Goal: Task Accomplishment & Management: Manage account settings

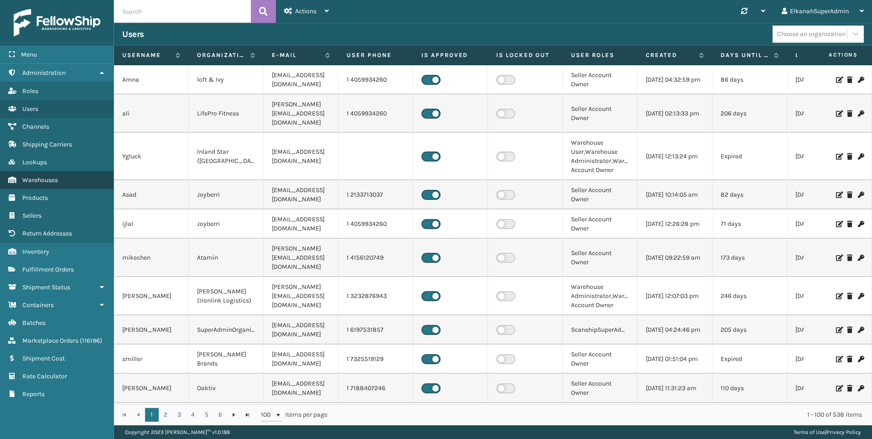
click at [41, 186] on link "Warehouses" at bounding box center [57, 180] width 114 height 18
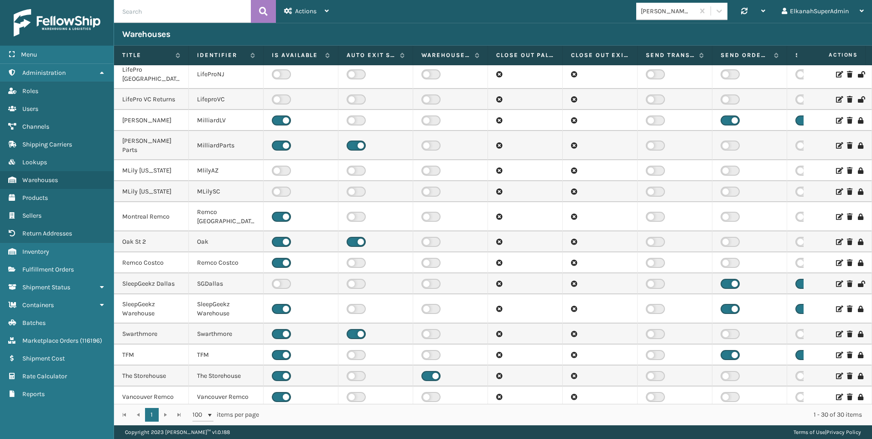
scroll to position [0, 65]
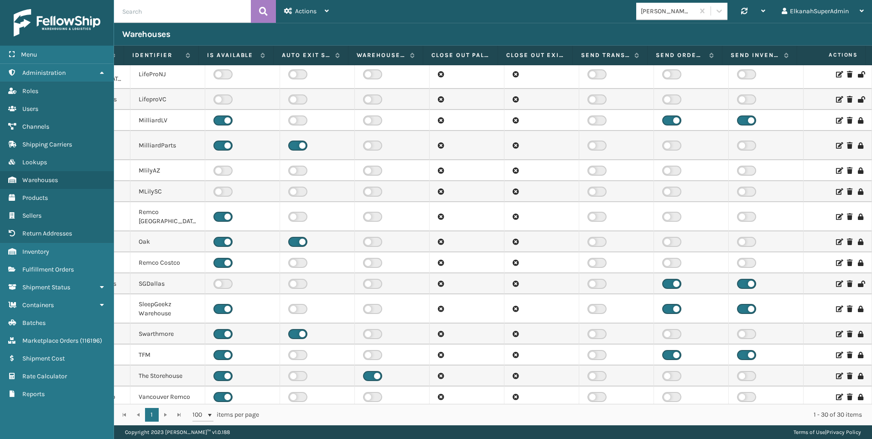
click at [836, 351] on icon at bounding box center [838, 354] width 5 height 6
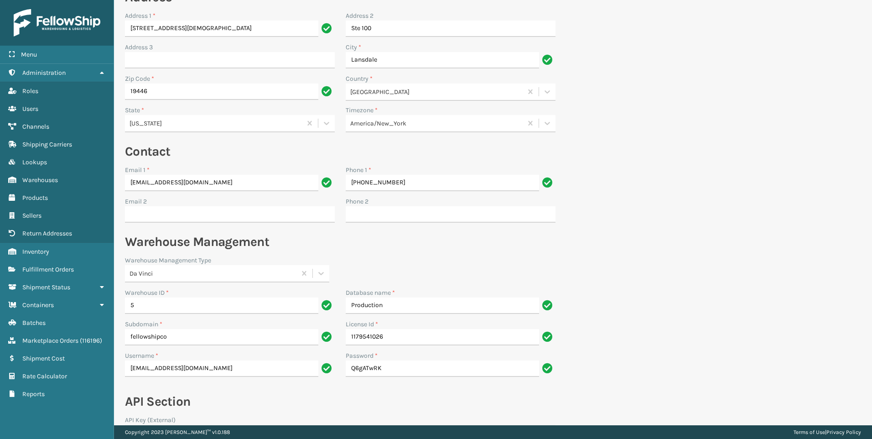
scroll to position [293, 0]
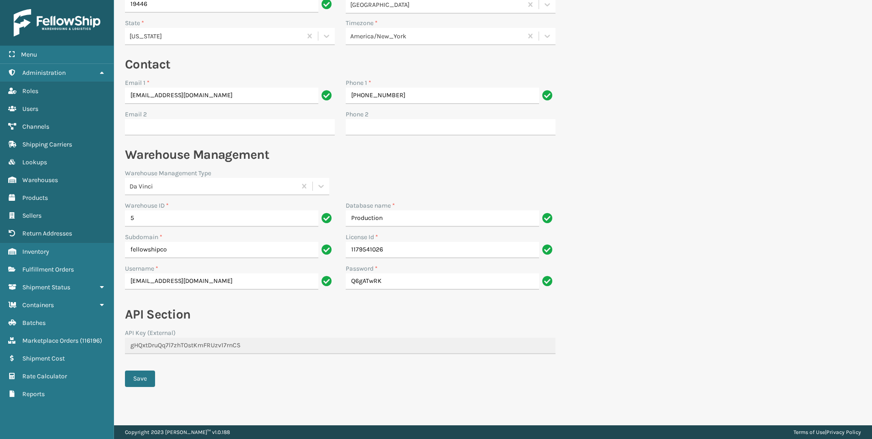
click at [123, 347] on form "Organization Identifier * TFM Name * TFM Additional Info Warehouse Status * Ope…" at bounding box center [340, 88] width 452 height 672
click at [42, 104] on link "Return Addresses Users" at bounding box center [57, 109] width 114 height 18
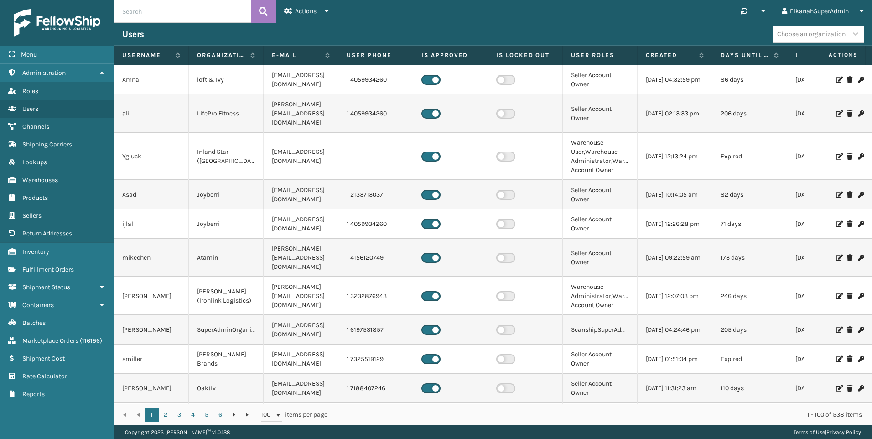
click at [141, 19] on input "text" at bounding box center [182, 11] width 137 height 23
type input "tfm"
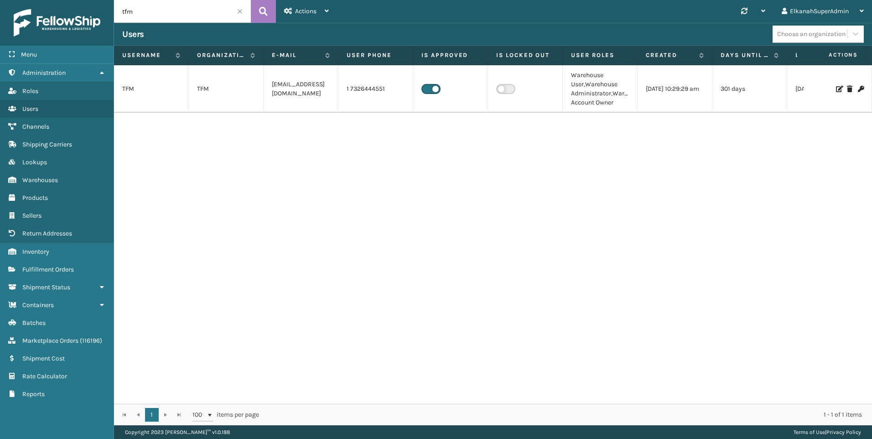
click at [836, 89] on icon at bounding box center [838, 89] width 5 height 6
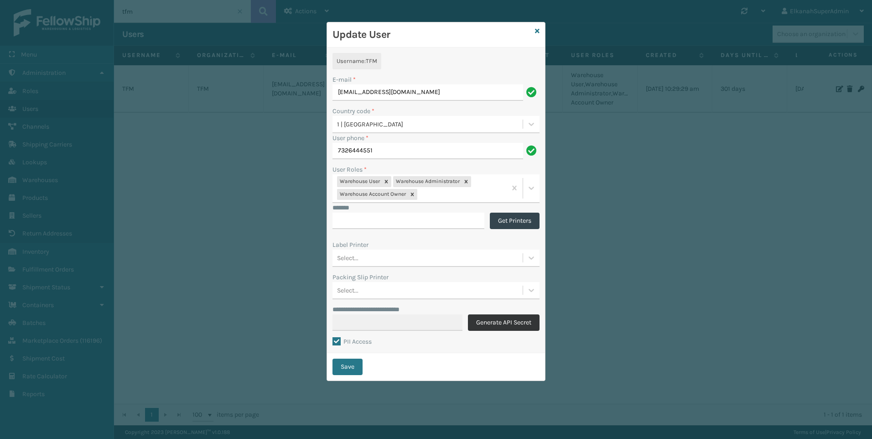
click at [504, 325] on button "Generate API Secret" at bounding box center [504, 322] width 72 height 16
type input "**********"
click at [346, 368] on button "Save" at bounding box center [347, 366] width 30 height 16
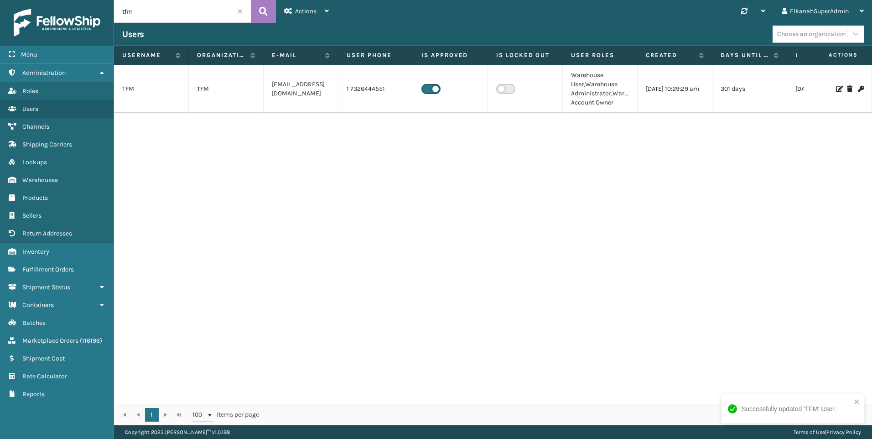
click at [836, 89] on icon at bounding box center [838, 89] width 5 height 6
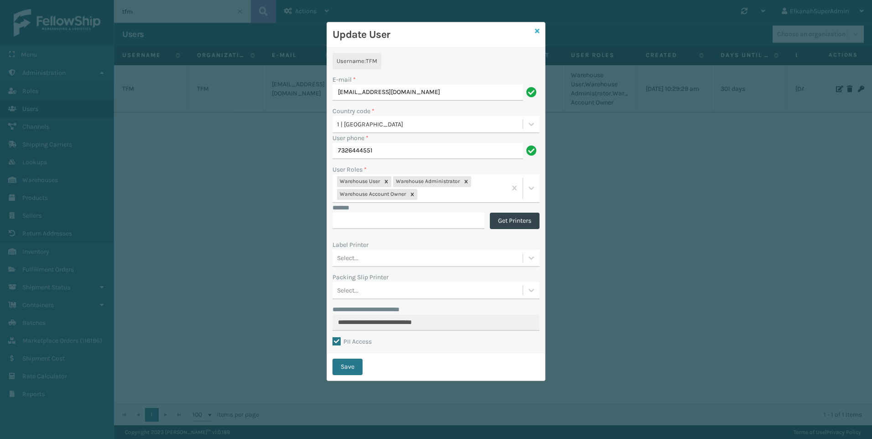
click at [538, 31] on icon at bounding box center [537, 31] width 5 height 6
